Goal: Task Accomplishment & Management: Manage account settings

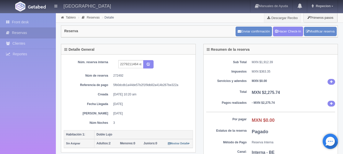
scroll to position [197, 0]
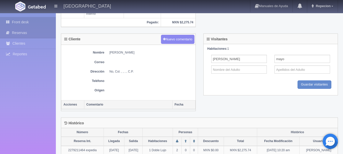
click at [23, 20] on link "Front desk" at bounding box center [28, 22] width 56 height 10
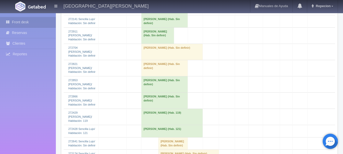
scroll to position [813, 0]
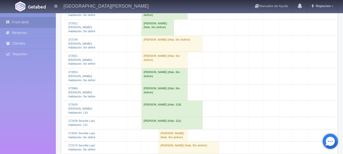
click at [155, 101] on td "[PERSON_NAME] (Hab. 119)" at bounding box center [172, 109] width 61 height 16
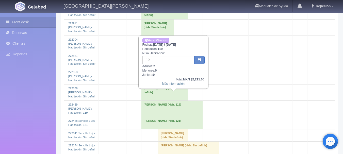
click at [155, 101] on td "[PERSON_NAME] (Hab. 119)" at bounding box center [172, 109] width 61 height 16
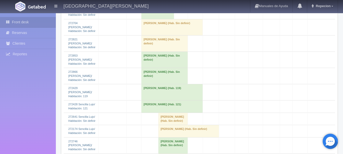
scroll to position [839, 0]
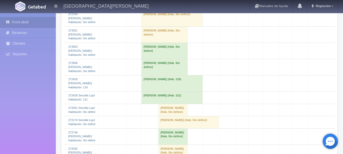
click at [157, 92] on td "David Barrios-garcia (Hab. 121)" at bounding box center [172, 98] width 61 height 12
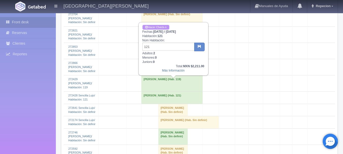
click at [159, 27] on link "Hacer Check-n" at bounding box center [156, 27] width 27 height 5
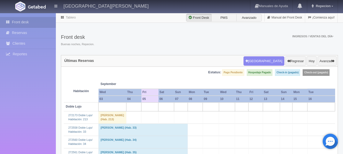
scroll to position [839, 0]
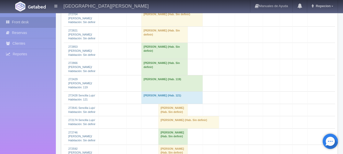
click at [164, 75] on td "David Barrios-garcia (Hab. 119)" at bounding box center [172, 83] width 61 height 16
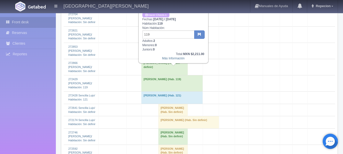
scroll to position [813, 0]
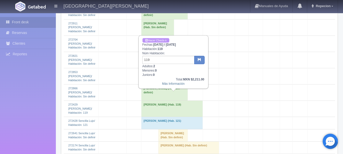
click at [165, 41] on link "Hacer Check-n" at bounding box center [156, 40] width 27 height 5
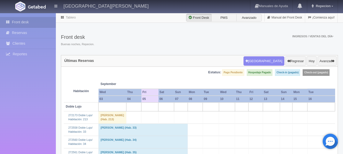
scroll to position [813, 0]
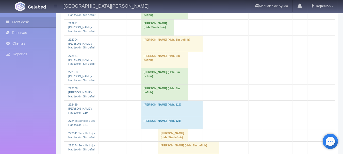
click at [192, 103] on td "David Barrios-garcia (Hab. 119)" at bounding box center [172, 109] width 61 height 16
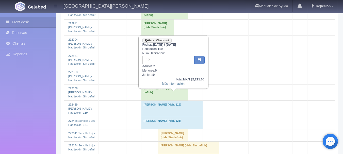
click at [192, 117] on td "[PERSON_NAME] (Hab. 121)" at bounding box center [172, 123] width 61 height 12
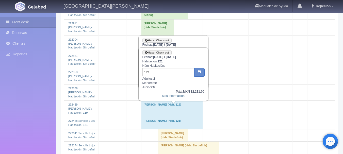
click at [188, 105] on td "[PERSON_NAME] (Hab. 119)" at bounding box center [172, 109] width 61 height 16
click at [190, 117] on td "[PERSON_NAME] (Hab. 121)" at bounding box center [172, 123] width 61 height 12
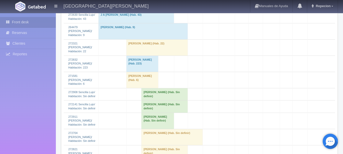
scroll to position [711, 0]
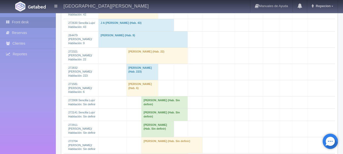
click at [159, 121] on td "Abner Martinez (Hab. Sin definir)" at bounding box center [165, 115] width 46 height 12
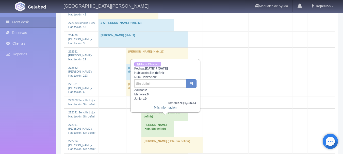
click at [169, 109] on link "Más Información" at bounding box center [165, 108] width 23 height 4
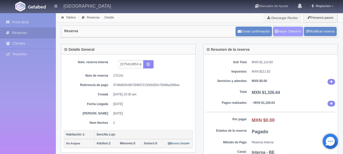
click at [287, 34] on link "Hacer Check-In" at bounding box center [288, 32] width 30 height 10
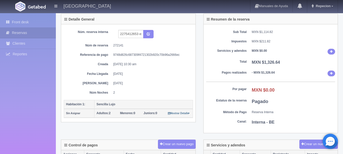
scroll to position [76, 0]
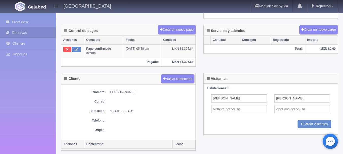
scroll to position [152, 0]
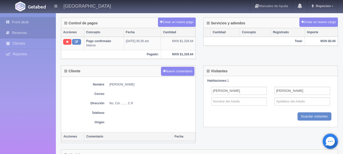
click at [23, 21] on link "Front desk" at bounding box center [28, 22] width 56 height 10
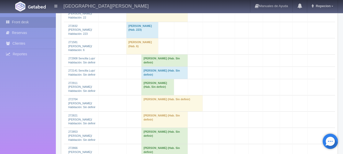
scroll to position [762, 0]
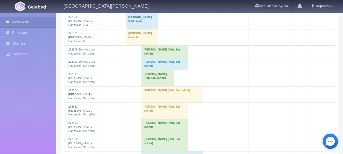
click at [157, 103] on td "[PERSON_NAME] (Hab. Sin definir)" at bounding box center [172, 94] width 61 height 16
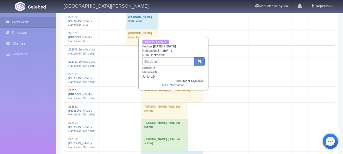
click at [163, 41] on link "Hacer Check-n" at bounding box center [156, 42] width 27 height 5
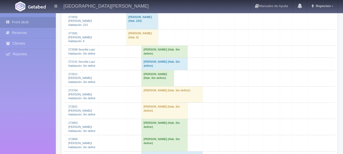
scroll to position [762, 0]
click at [153, 98] on td "FRANCISCO ARIAS (Hab. Sin definir)" at bounding box center [172, 94] width 61 height 16
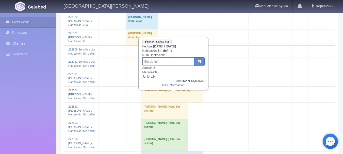
click at [156, 61] on input "text" at bounding box center [169, 61] width 52 height 8
type input "21"
click at [201, 62] on icon "button" at bounding box center [199, 60] width 3 height 3
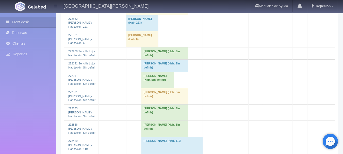
scroll to position [762, 0]
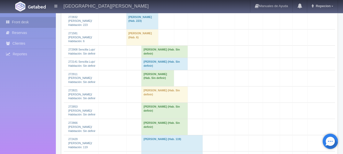
click at [159, 70] on td "[PERSON_NAME] (Hab. Sin definir)" at bounding box center [165, 64] width 46 height 12
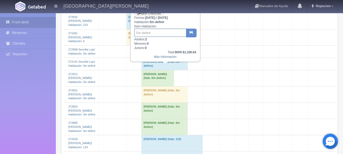
click at [162, 32] on input "text" at bounding box center [160, 33] width 52 height 8
type input "206"
click at [189, 35] on button "button" at bounding box center [191, 33] width 10 height 9
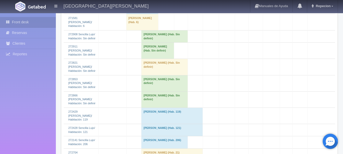
scroll to position [737, 0]
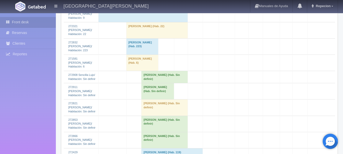
click at [153, 112] on td "Primitivo Arellano (Hab. Sin definir)" at bounding box center [165, 108] width 46 height 16
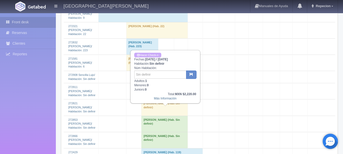
click at [166, 113] on td "Primitivo Arellano (Hab. Sin definir)" at bounding box center [165, 108] width 46 height 16
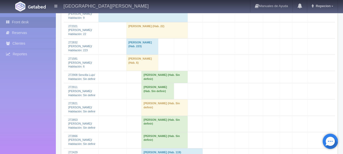
click at [166, 112] on td "Primitivo Arellano (Hab. Sin definir)" at bounding box center [165, 108] width 46 height 16
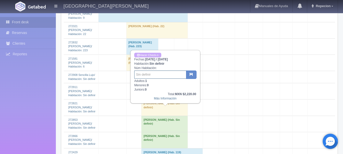
click at [157, 74] on input "text" at bounding box center [160, 75] width 52 height 8
type input "103"
click at [189, 75] on button "button" at bounding box center [191, 75] width 10 height 9
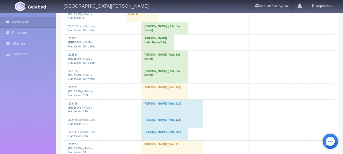
scroll to position [788, 0]
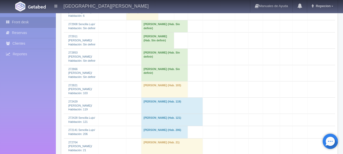
click at [154, 86] on td "[PERSON_NAME] (Hab. 103)" at bounding box center [165, 89] width 46 height 16
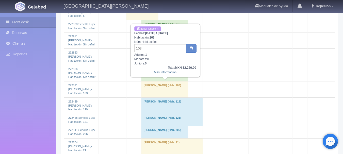
click at [150, 30] on link "Hacer Check-n" at bounding box center [147, 28] width 27 height 5
click at [150, 28] on link "Hacer Check-n" at bounding box center [147, 28] width 27 height 5
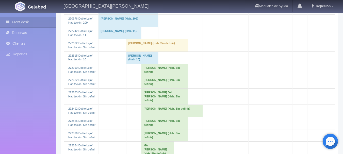
scroll to position [152, 0]
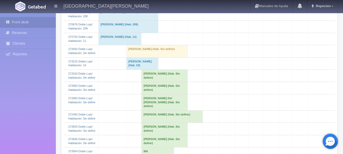
click at [154, 121] on td "[PERSON_NAME] (Hab. Sin definir)" at bounding box center [172, 117] width 61 height 12
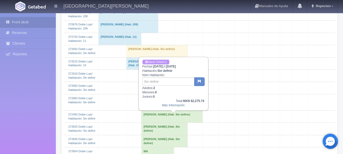
click at [156, 60] on link "Hacer Check-n" at bounding box center [156, 62] width 27 height 5
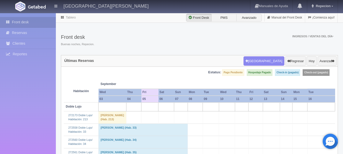
scroll to position [152, 0]
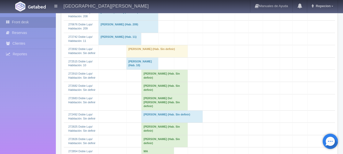
click at [161, 123] on td "[PERSON_NAME] (Hab. Sin definir)" at bounding box center [172, 117] width 61 height 12
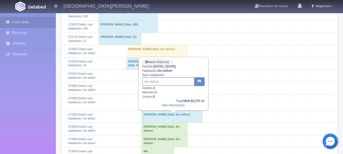
click at [159, 82] on input "text" at bounding box center [169, 82] width 52 height 8
type input "20"
click at [201, 81] on icon "button" at bounding box center [199, 81] width 3 height 3
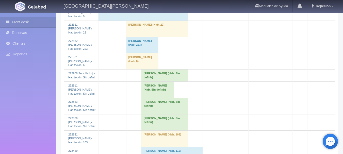
scroll to position [747, 0]
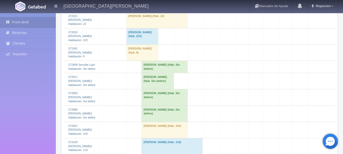
click at [170, 73] on td "[PERSON_NAME] (Hab. Sin definir)" at bounding box center [165, 67] width 46 height 12
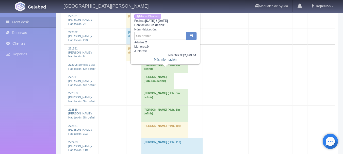
click at [170, 73] on td "[PERSON_NAME] (Hab. Sin definir)" at bounding box center [165, 67] width 46 height 12
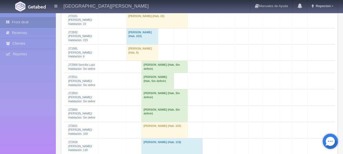
click at [166, 88] on td "[PERSON_NAME] (Hab. Sin definir)" at bounding box center [158, 81] width 33 height 16
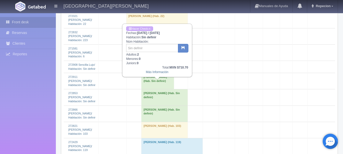
click at [166, 88] on td "[PERSON_NAME] (Hab. Sin definir)" at bounding box center [158, 81] width 33 height 16
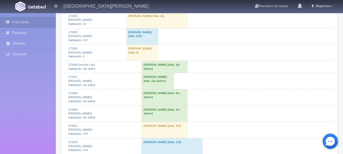
click at [172, 101] on td "[PERSON_NAME] (Hab. Sin definir)" at bounding box center [165, 97] width 46 height 16
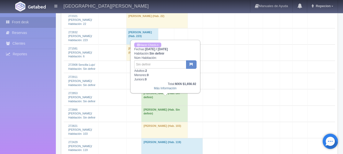
click at [172, 101] on td "[PERSON_NAME] (Hab. Sin definir)" at bounding box center [165, 97] width 46 height 16
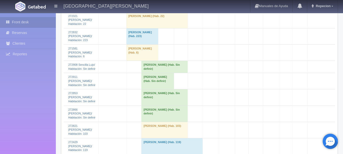
click at [173, 117] on td "[PERSON_NAME] (Hab. Sin definir)" at bounding box center [165, 114] width 46 height 16
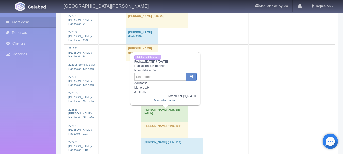
click at [173, 117] on td "[PERSON_NAME] (Hab. Sin definir)" at bounding box center [165, 114] width 46 height 16
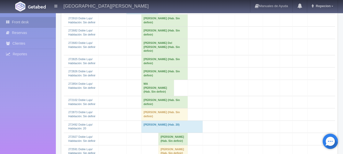
scroll to position [188, 0]
